Goal: Task Accomplishment & Management: Complete application form

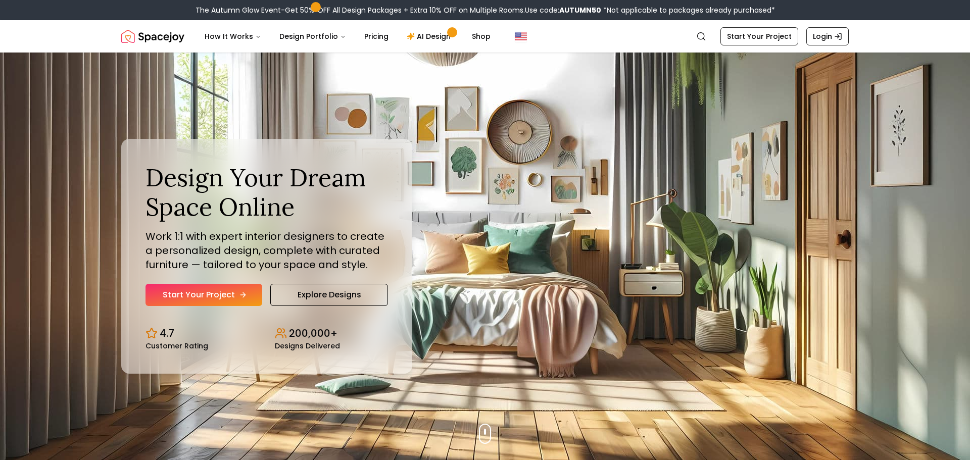
click at [206, 299] on link "Start Your Project" at bounding box center [204, 295] width 117 height 22
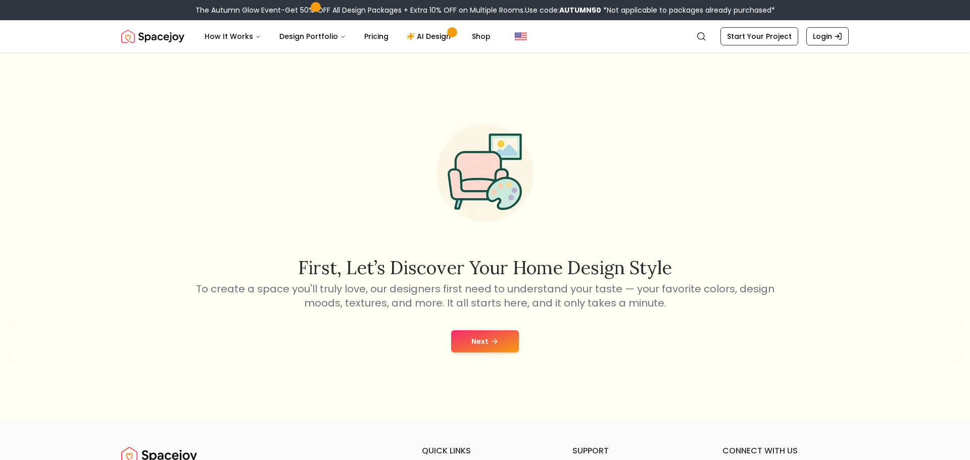
click at [497, 347] on button "Next" at bounding box center [485, 342] width 68 height 22
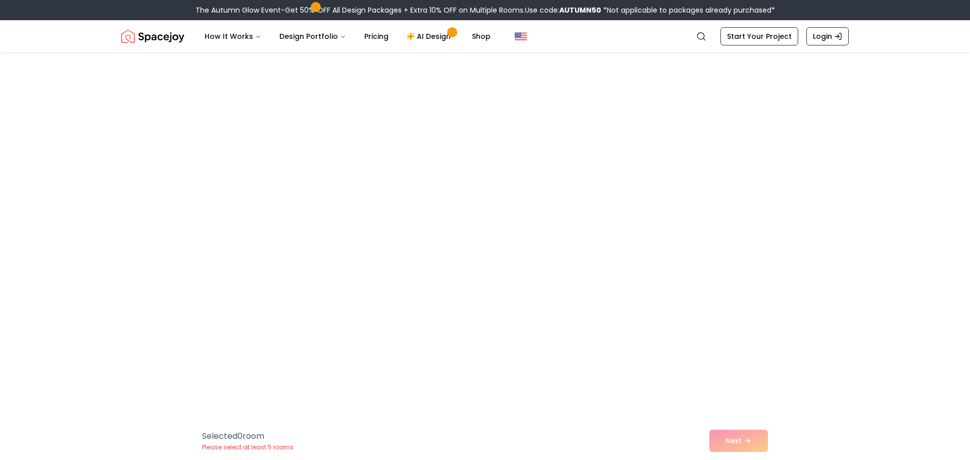
scroll to position [2181, 0]
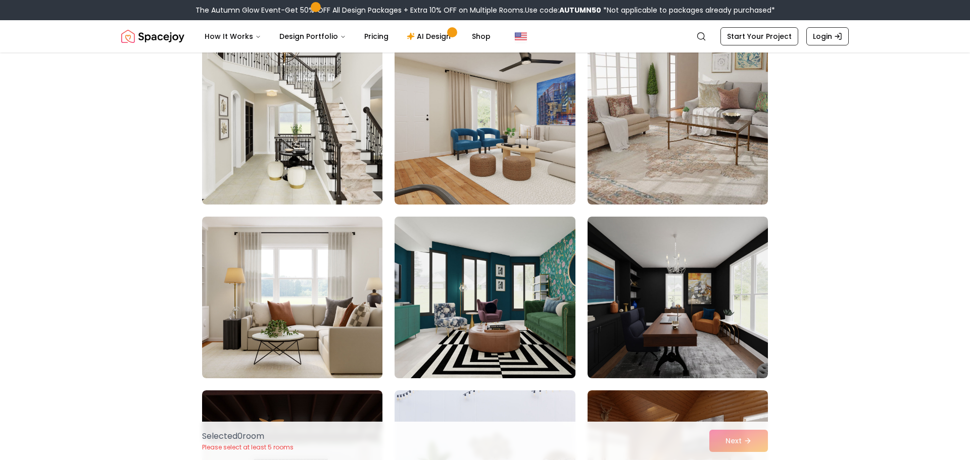
click at [487, 257] on img at bounding box center [485, 298] width 190 height 170
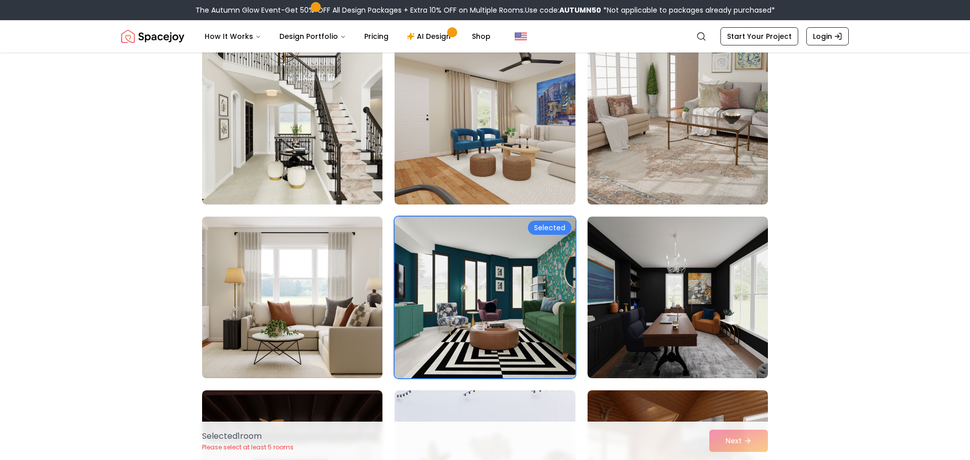
click at [738, 434] on div "Selected 1 room Please select at least 5 rooms Next" at bounding box center [485, 441] width 582 height 38
click at [735, 444] on div "Selected 1 room Please select at least 5 rooms Next" at bounding box center [485, 441] width 582 height 38
click at [705, 337] on img at bounding box center [678, 298] width 190 height 170
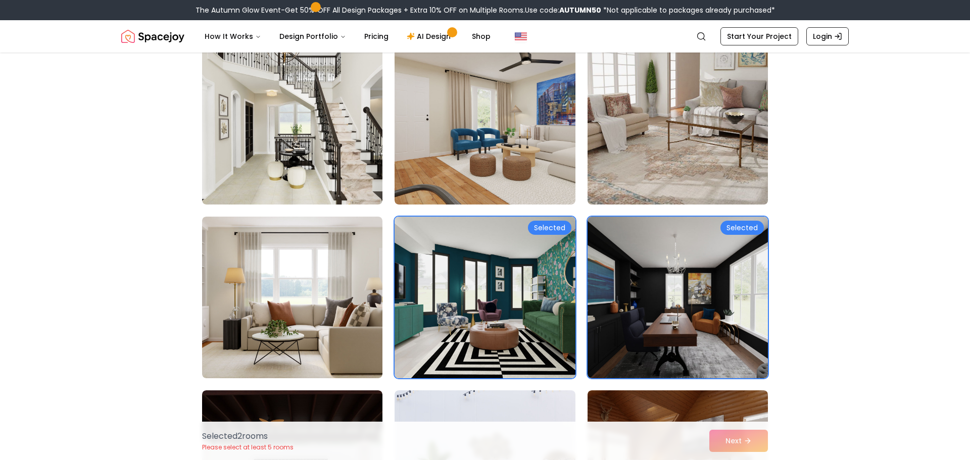
click at [706, 176] on img at bounding box center [678, 124] width 190 height 170
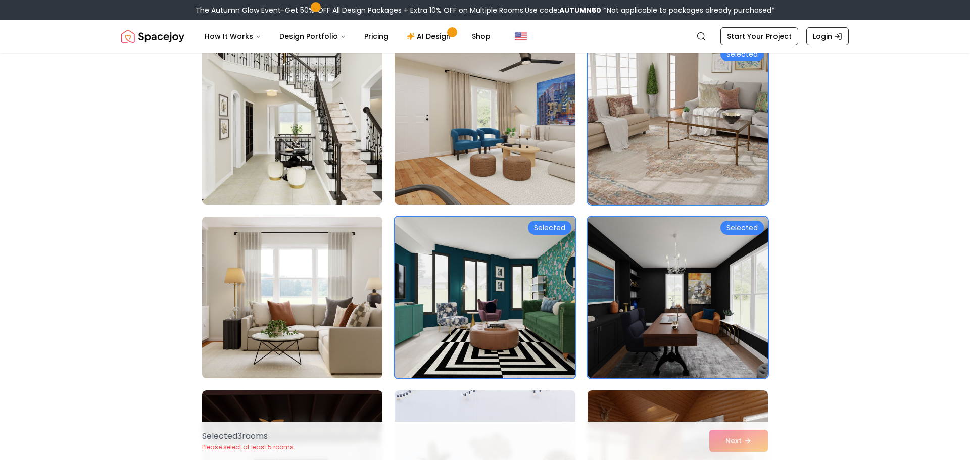
click at [739, 440] on div "Selected 3 room s Please select at least 5 rooms Next" at bounding box center [485, 441] width 582 height 38
click at [374, 36] on link "Pricing" at bounding box center [376, 36] width 40 height 20
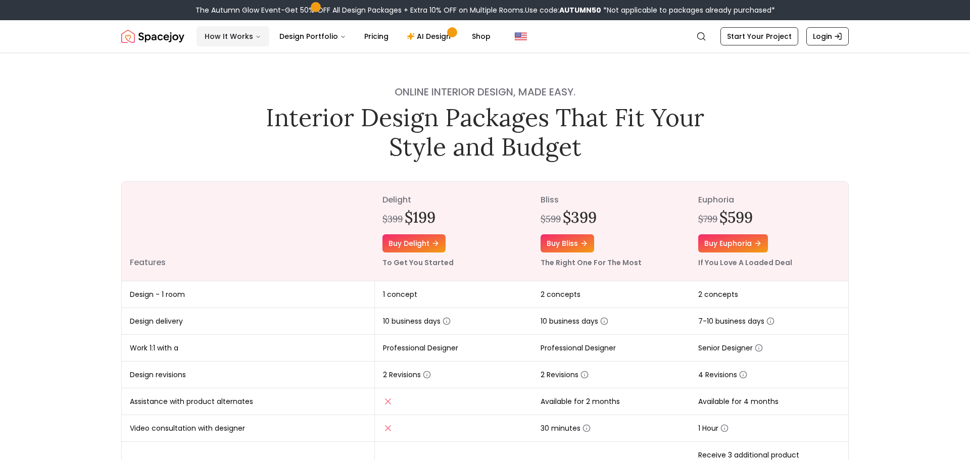
click at [235, 37] on button "How It Works" at bounding box center [233, 36] width 73 height 20
click at [239, 37] on button "How It Works" at bounding box center [233, 36] width 73 height 20
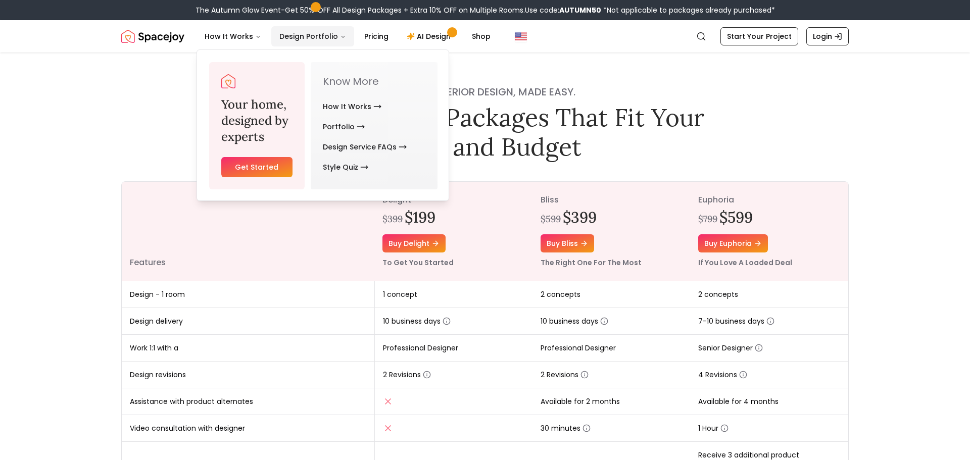
click at [292, 38] on button "Design Portfolio" at bounding box center [312, 36] width 83 height 20
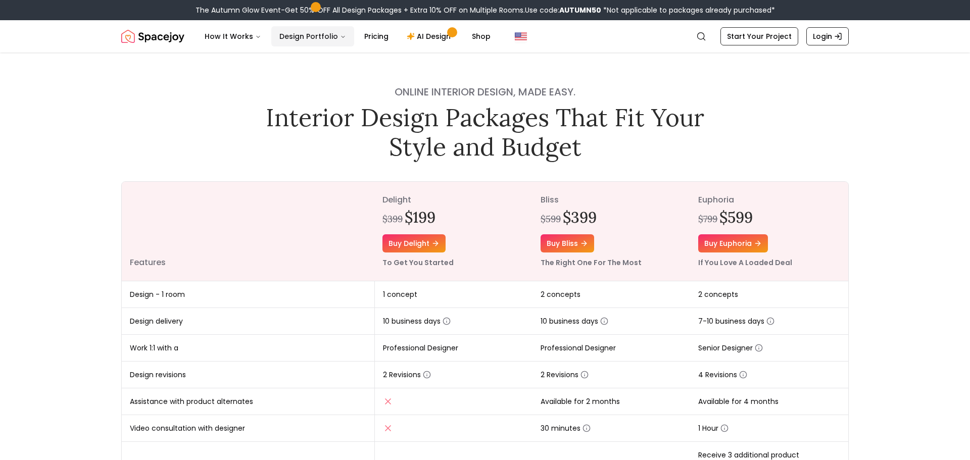
click at [296, 42] on button "Design Portfolio" at bounding box center [312, 36] width 83 height 20
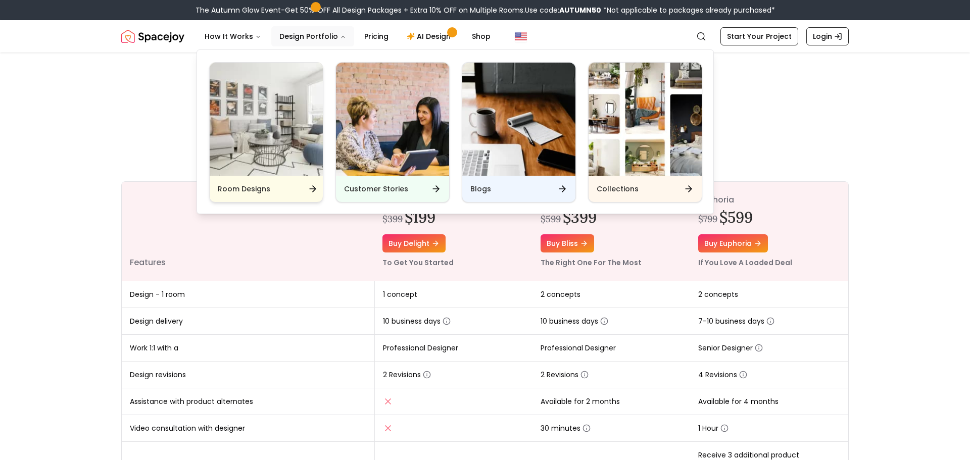
click at [288, 145] on img "Main" at bounding box center [266, 119] width 113 height 113
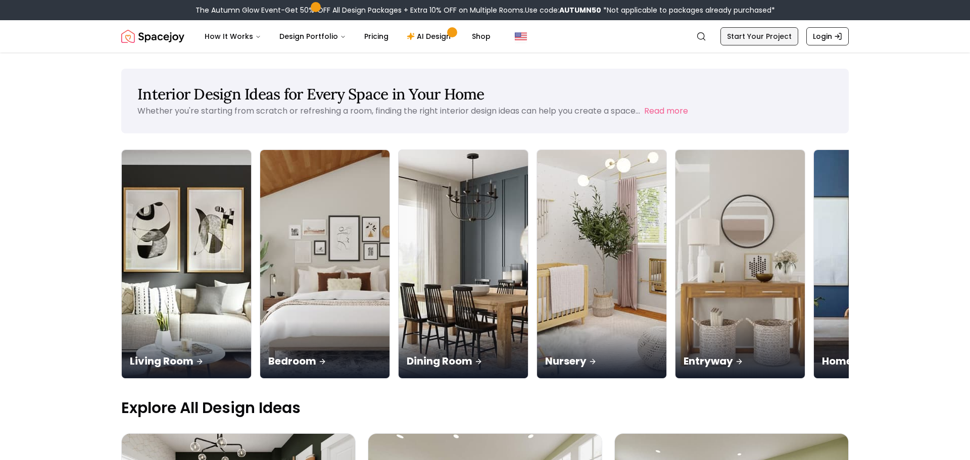
click at [781, 30] on link "Start Your Project" at bounding box center [760, 36] width 78 height 18
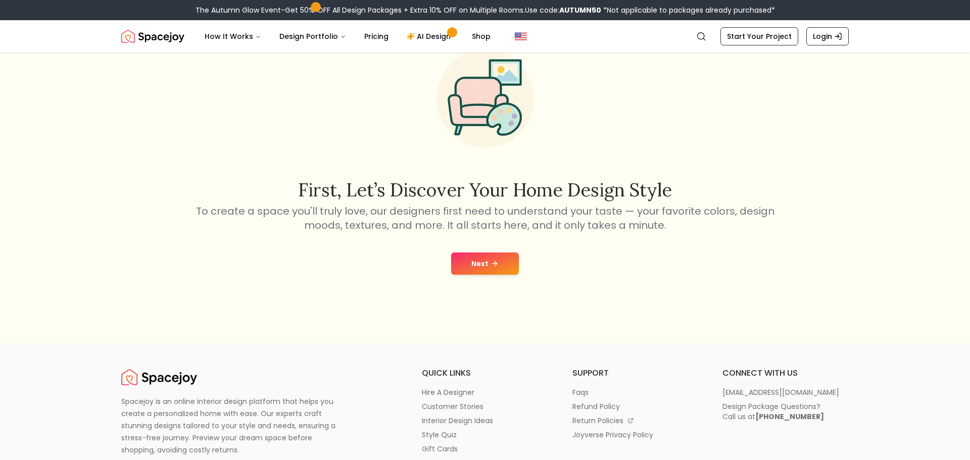
scroll to position [80, 0]
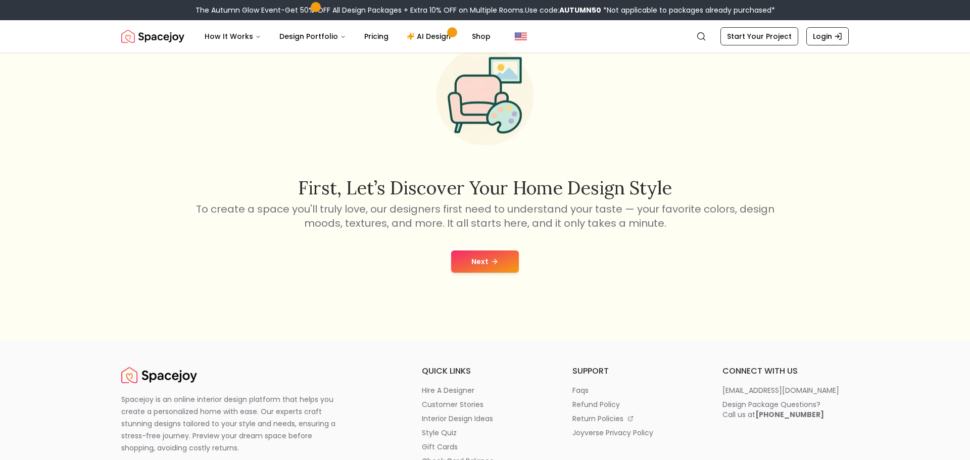
click at [493, 269] on button "Next" at bounding box center [485, 262] width 68 height 22
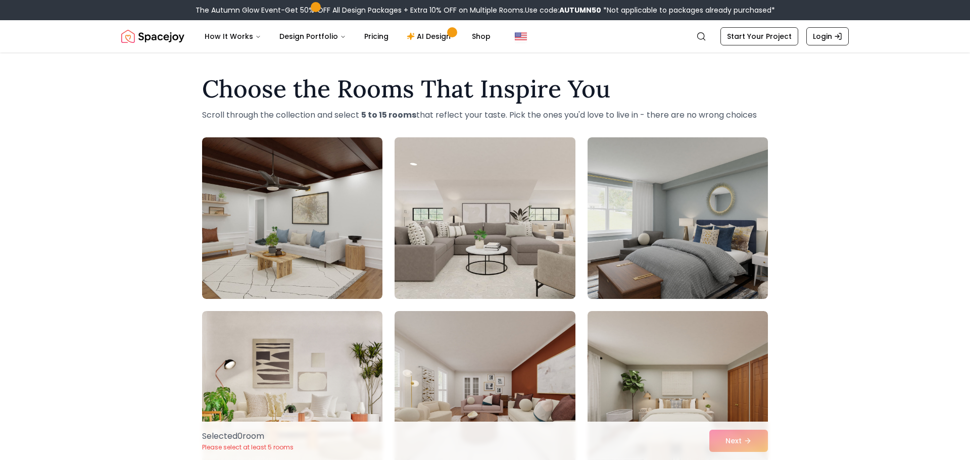
click at [483, 226] on img at bounding box center [485, 218] width 190 height 170
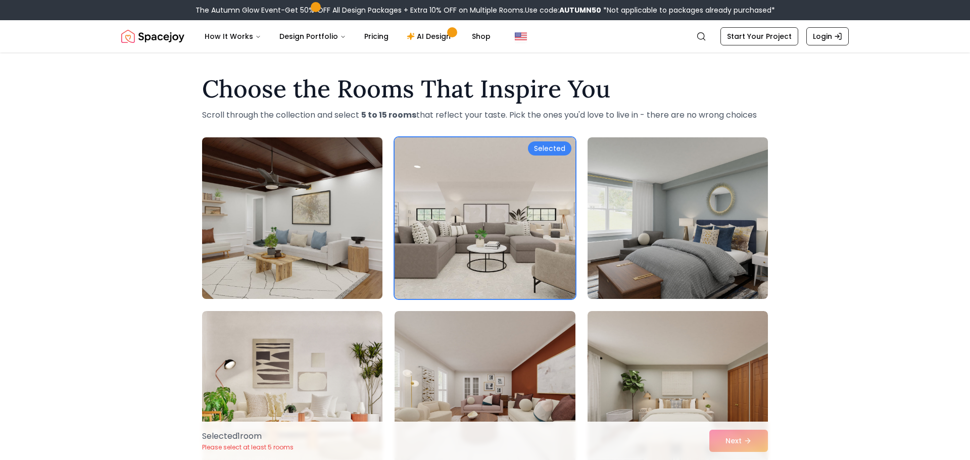
click at [356, 226] on img at bounding box center [293, 218] width 190 height 170
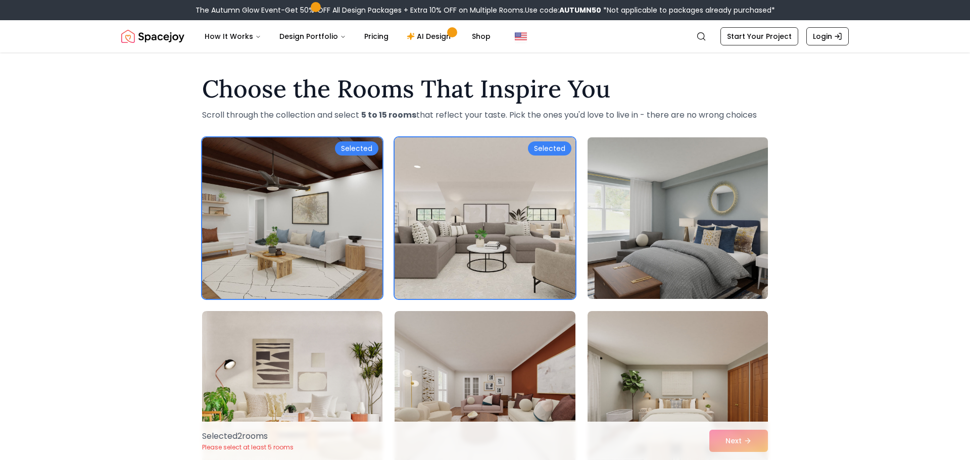
click at [633, 250] on img at bounding box center [678, 218] width 190 height 170
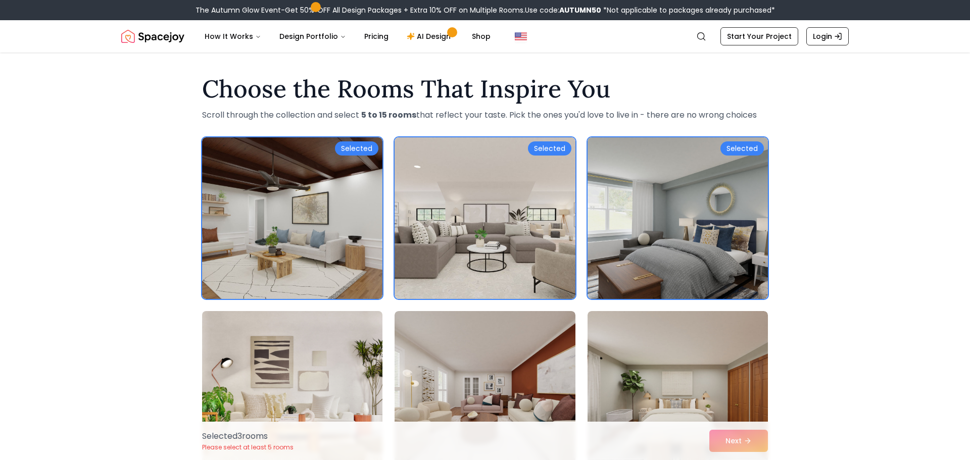
click at [336, 344] on img at bounding box center [293, 392] width 190 height 170
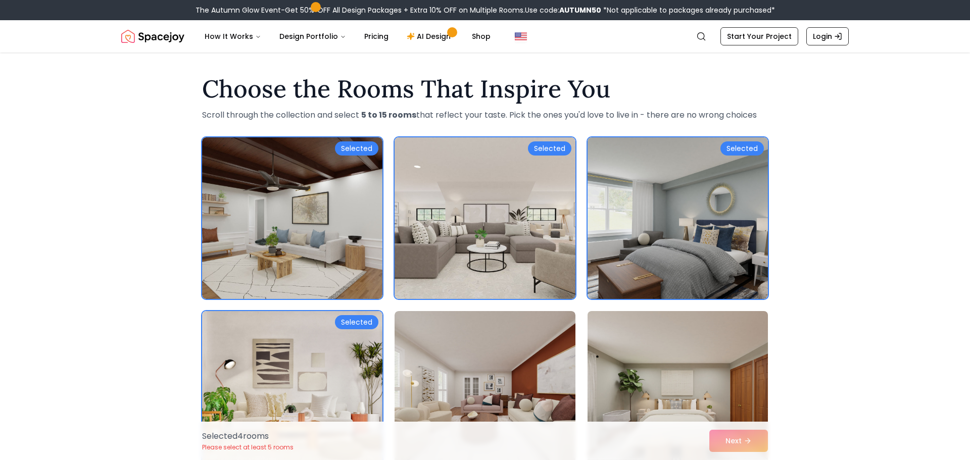
click at [638, 355] on img at bounding box center [678, 392] width 190 height 170
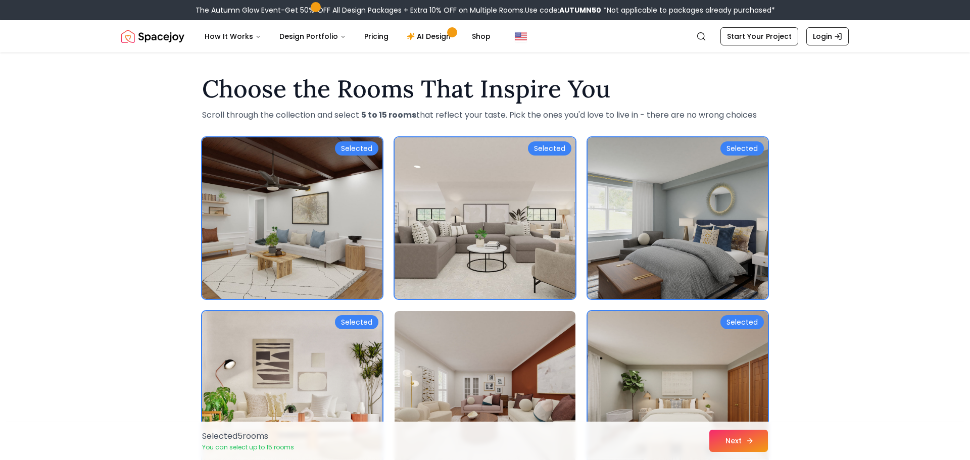
click at [740, 448] on button "Next" at bounding box center [739, 441] width 59 height 22
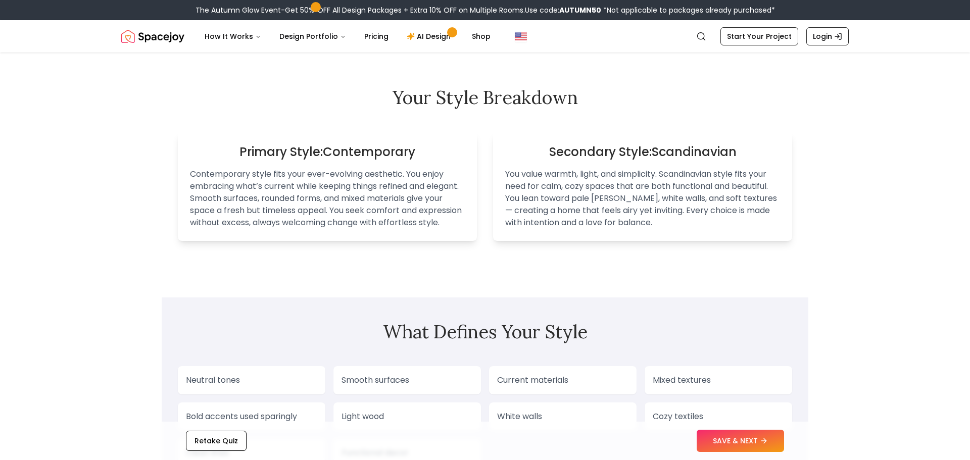
scroll to position [123, 0]
